Goal: Obtain resource: Download file/media

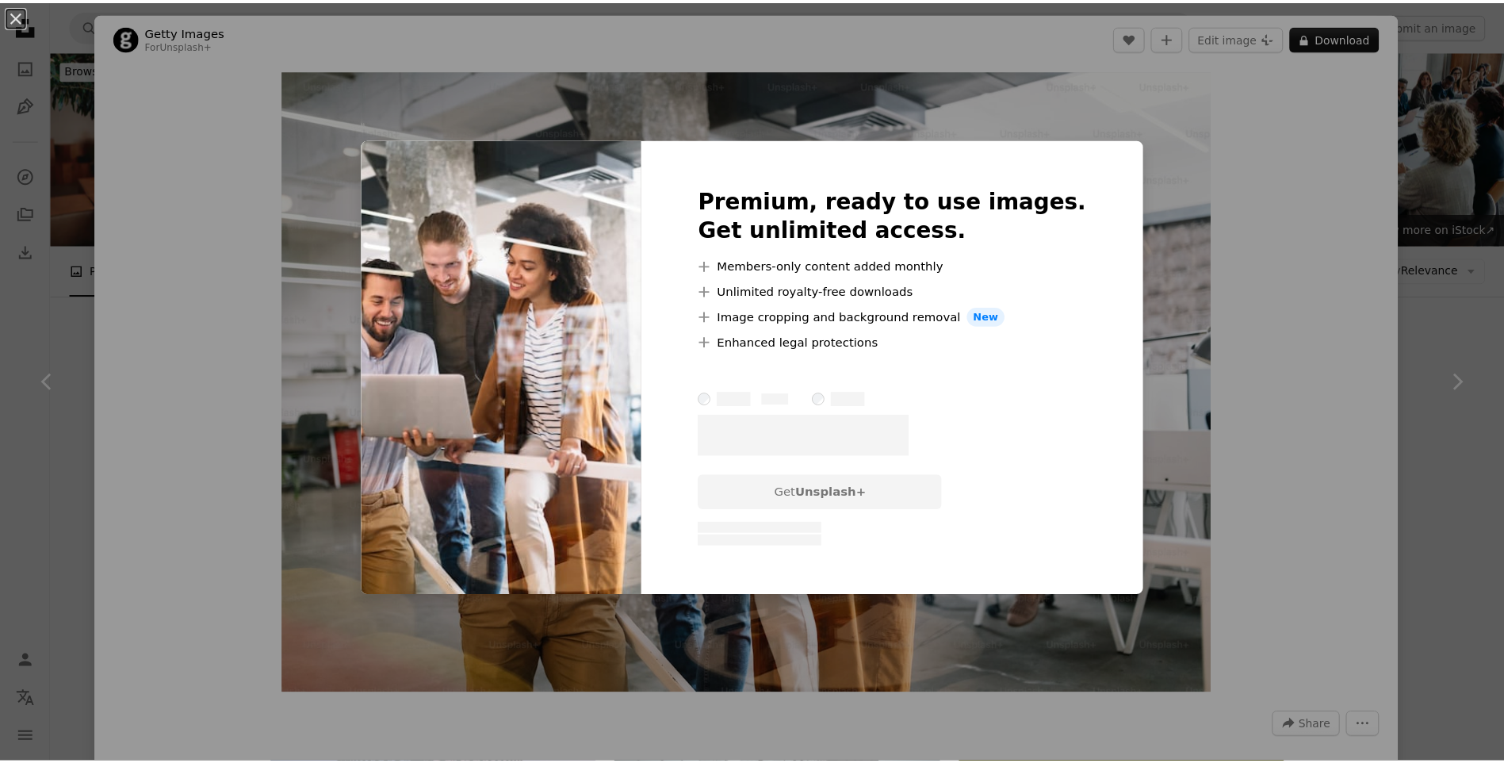
scroll to position [1442, 0]
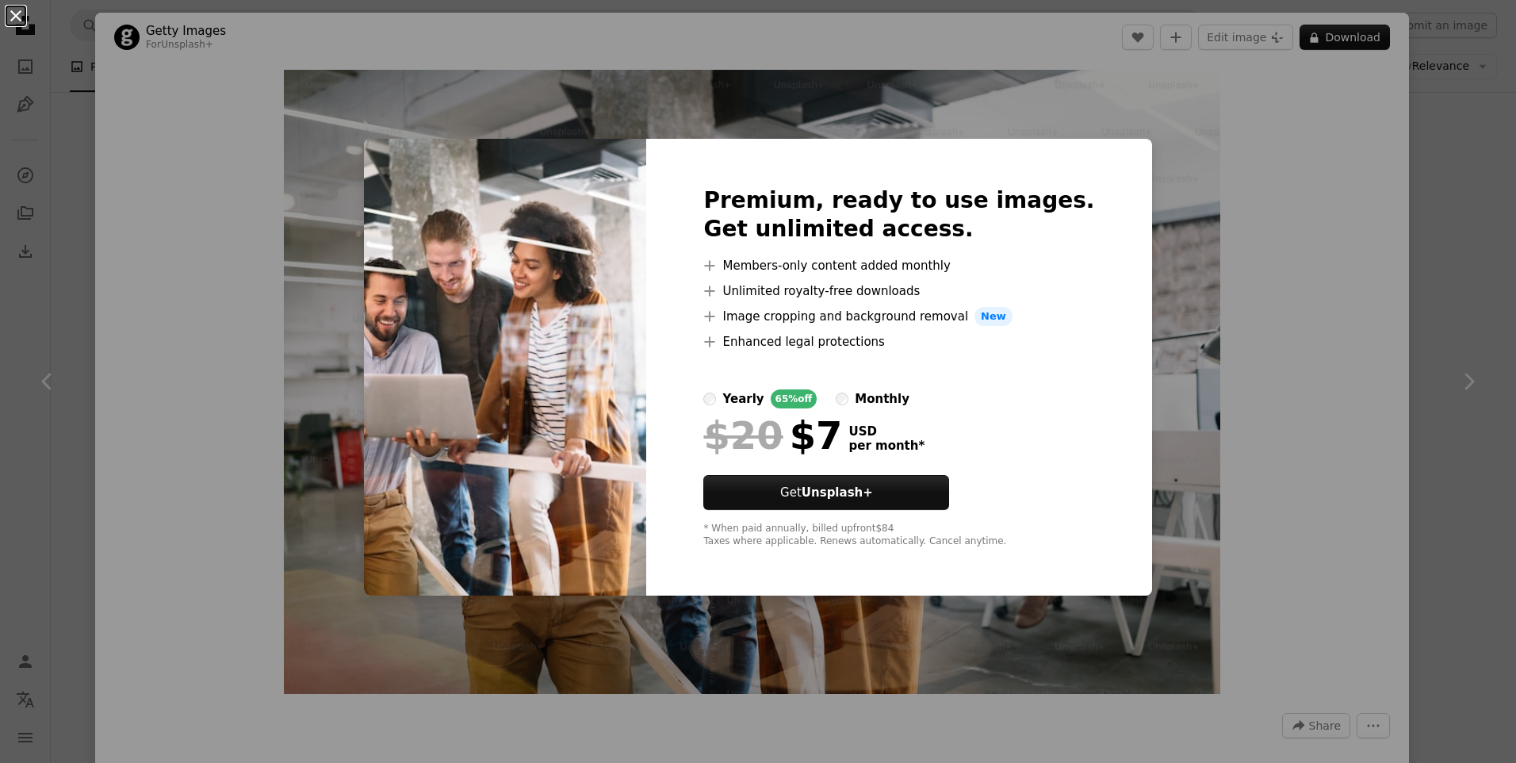
click at [16, 11] on button "An X shape" at bounding box center [15, 15] width 19 height 19
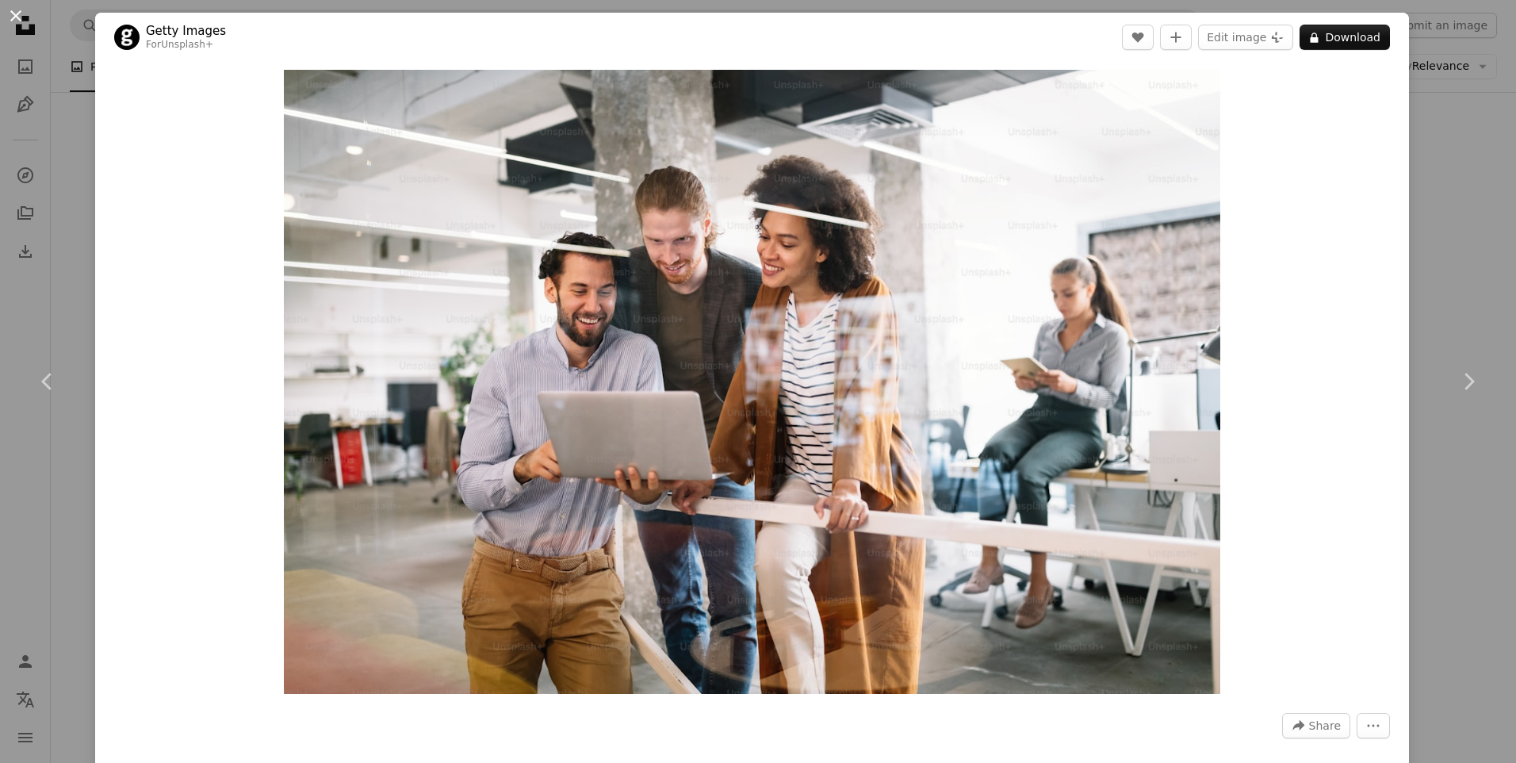
click at [24, 24] on button "An X shape" at bounding box center [15, 15] width 19 height 19
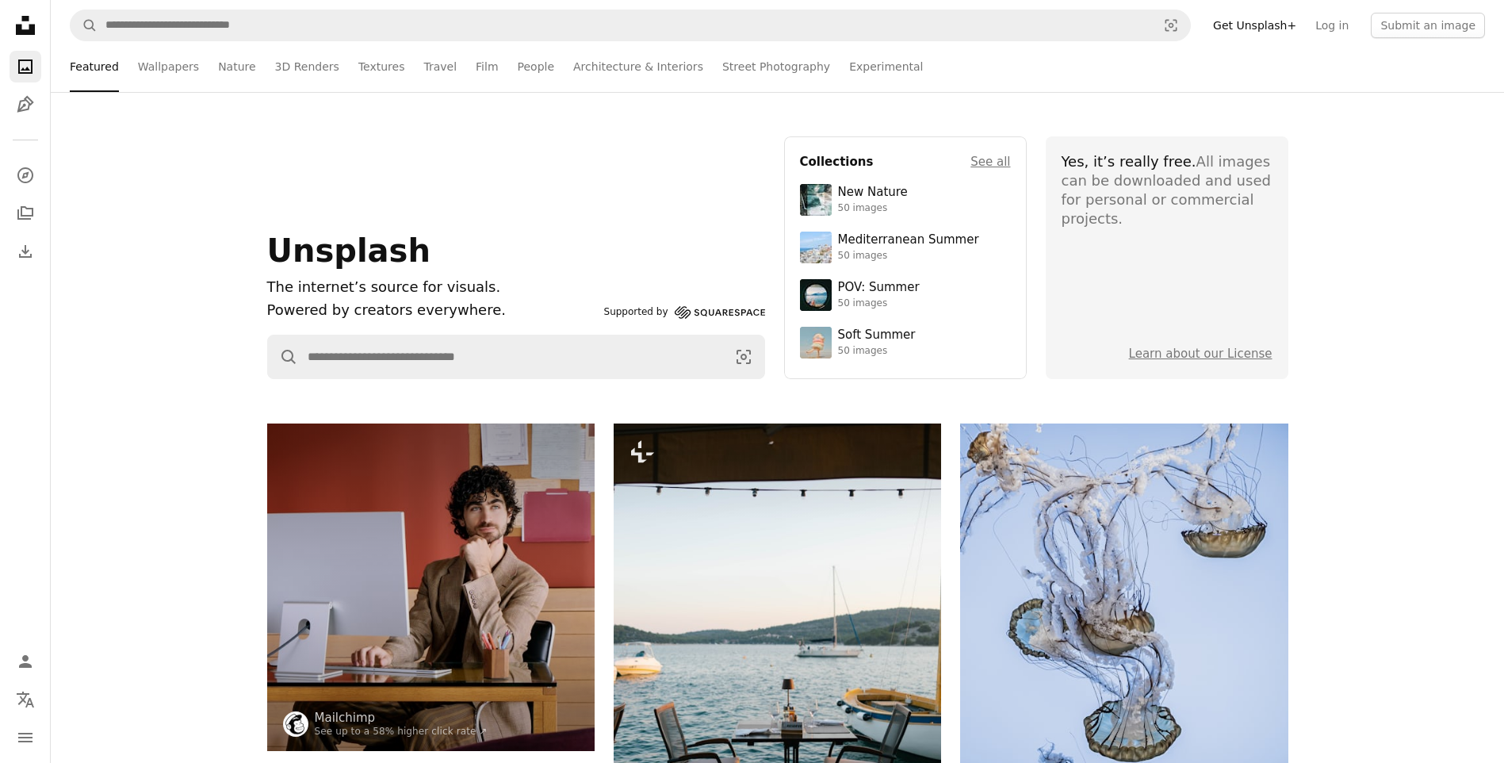
click at [1130, 199] on div "Yes, it’s really free. All images can be downloaded and used for personal or co…" at bounding box center [1167, 190] width 211 height 76
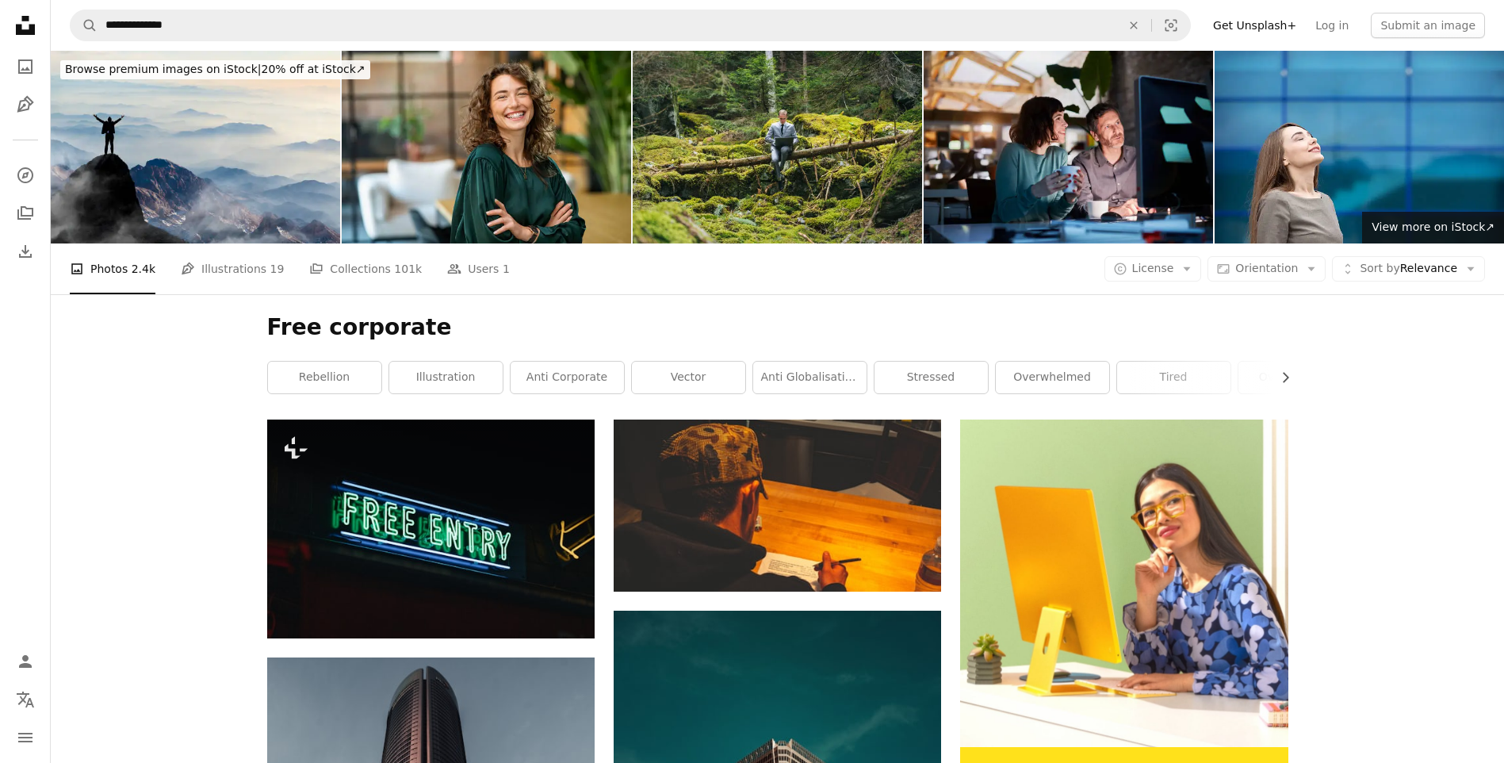
scroll to position [194, 0]
